Goal: Information Seeking & Learning: Learn about a topic

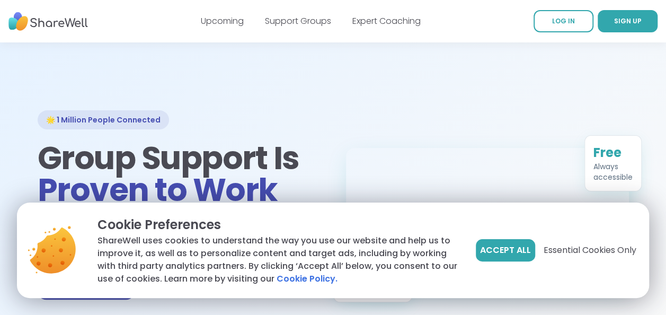
click at [257, 77] on div at bounding box center [333, 205] width 666 height 327
click at [282, 16] on link "Support Groups" at bounding box center [298, 21] width 66 height 12
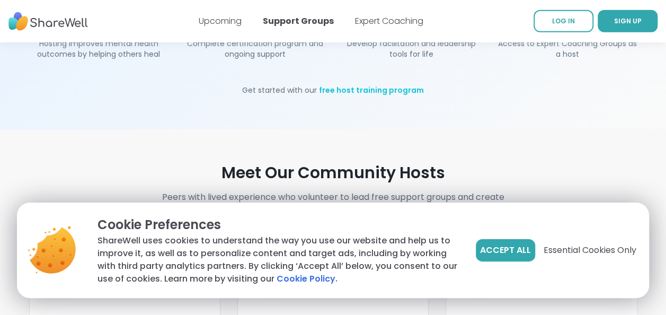
scroll to position [1696, 0]
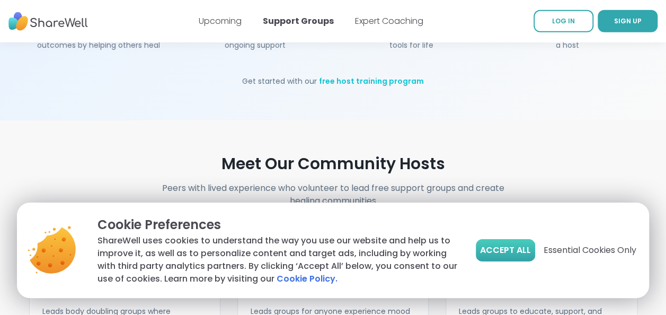
click at [506, 252] on span "Accept All" at bounding box center [505, 250] width 51 height 13
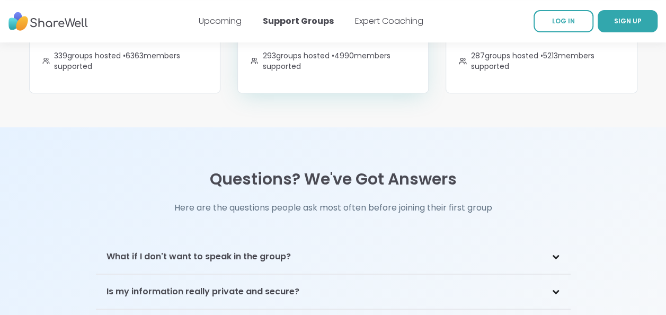
scroll to position [2332, 0]
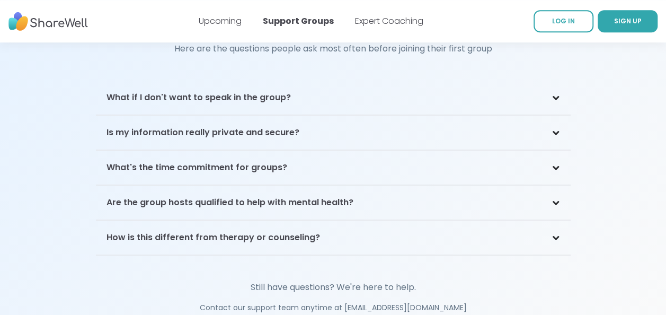
click at [207, 161] on h3 "What's the time commitment for groups?" at bounding box center [197, 167] width 181 height 13
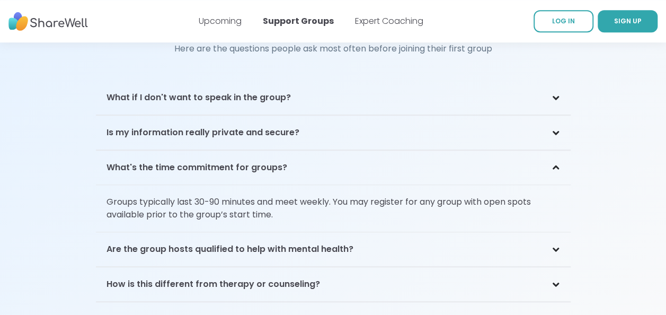
click at [206, 161] on h3 "What's the time commitment for groups?" at bounding box center [197, 167] width 181 height 13
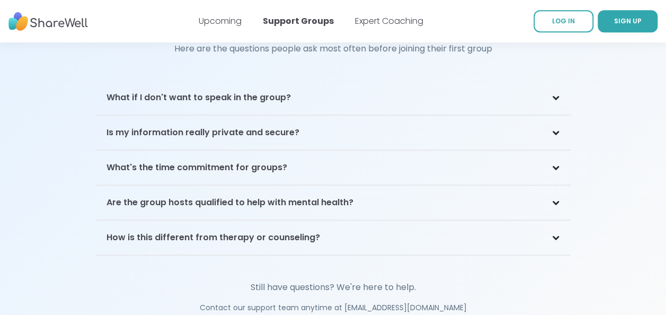
click at [221, 186] on div "Are the group hosts qualified to help with mental health?" at bounding box center [333, 203] width 475 height 34
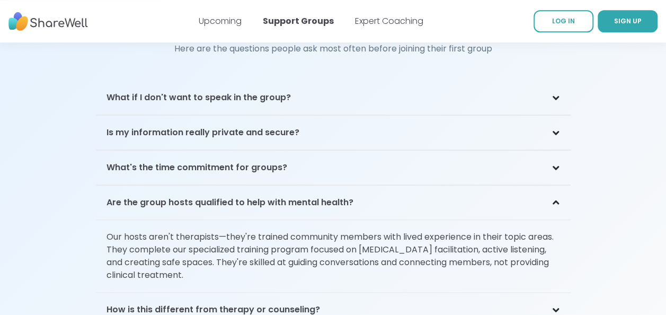
click at [221, 186] on div "Are the group hosts qualified to help with mental health?" at bounding box center [333, 203] width 475 height 34
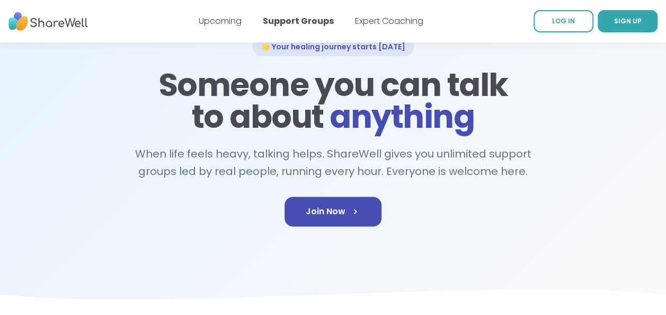
scroll to position [0, 0]
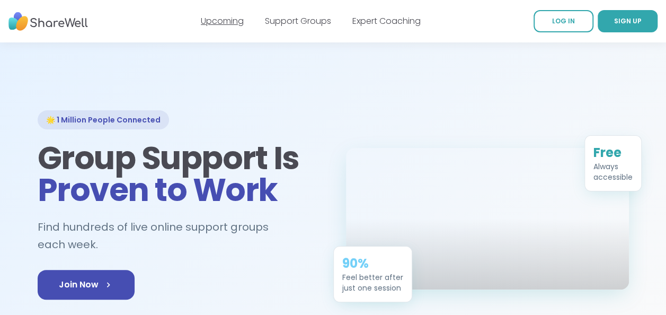
click at [241, 20] on link "Upcoming" at bounding box center [222, 21] width 43 height 12
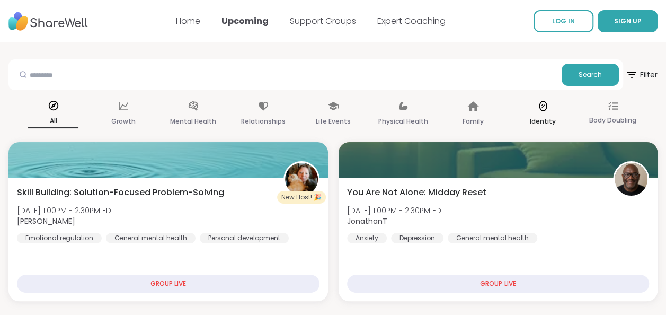
click at [536, 116] on p "Identity" at bounding box center [543, 121] width 26 height 13
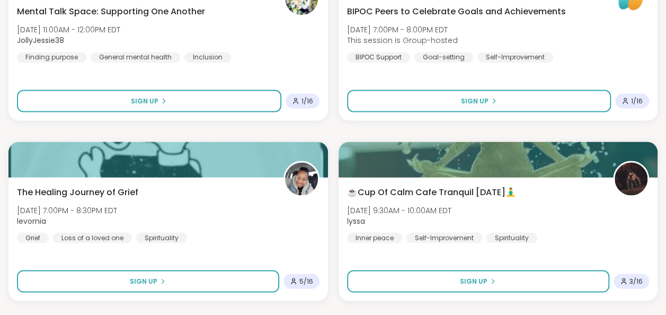
scroll to position [954, 0]
